Goal: Find specific page/section: Find specific page/section

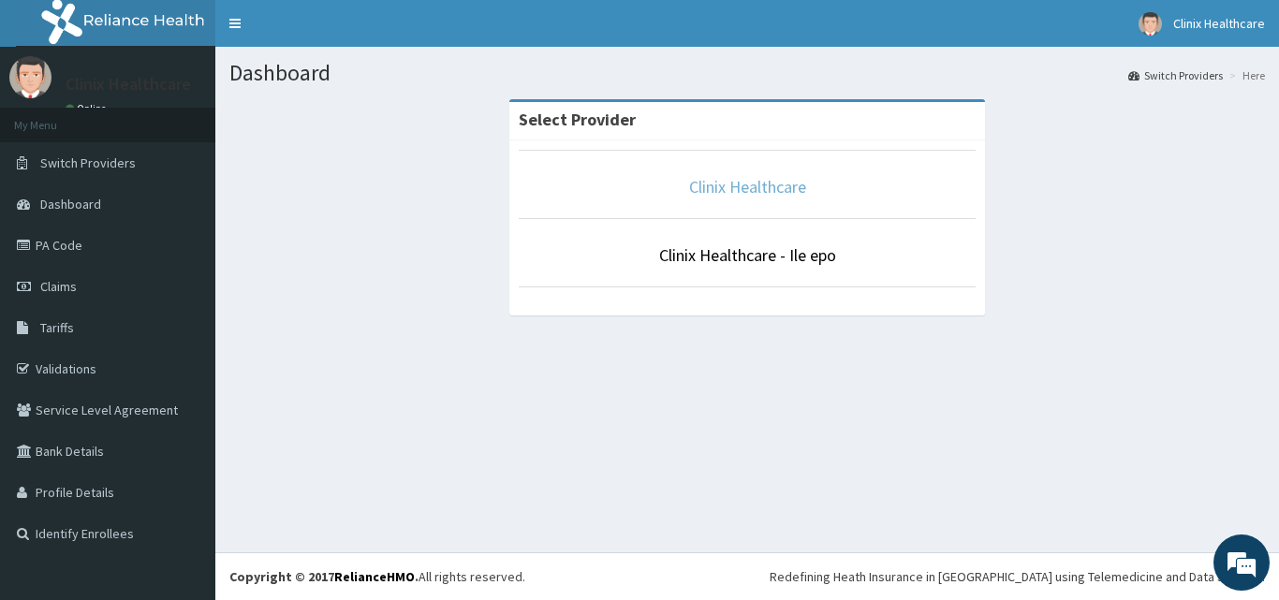
click at [719, 186] on link "Clinix Healthcare" at bounding box center [747, 187] width 117 height 22
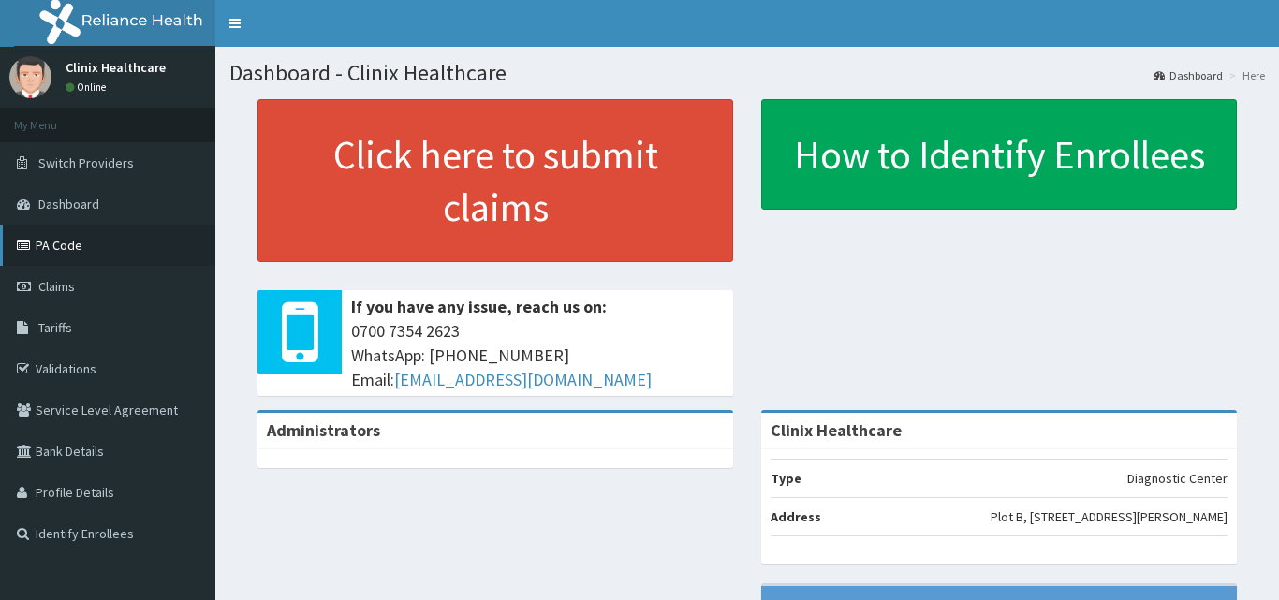
click at [35, 246] on icon at bounding box center [26, 245] width 19 height 13
